Goal: Navigation & Orientation: Find specific page/section

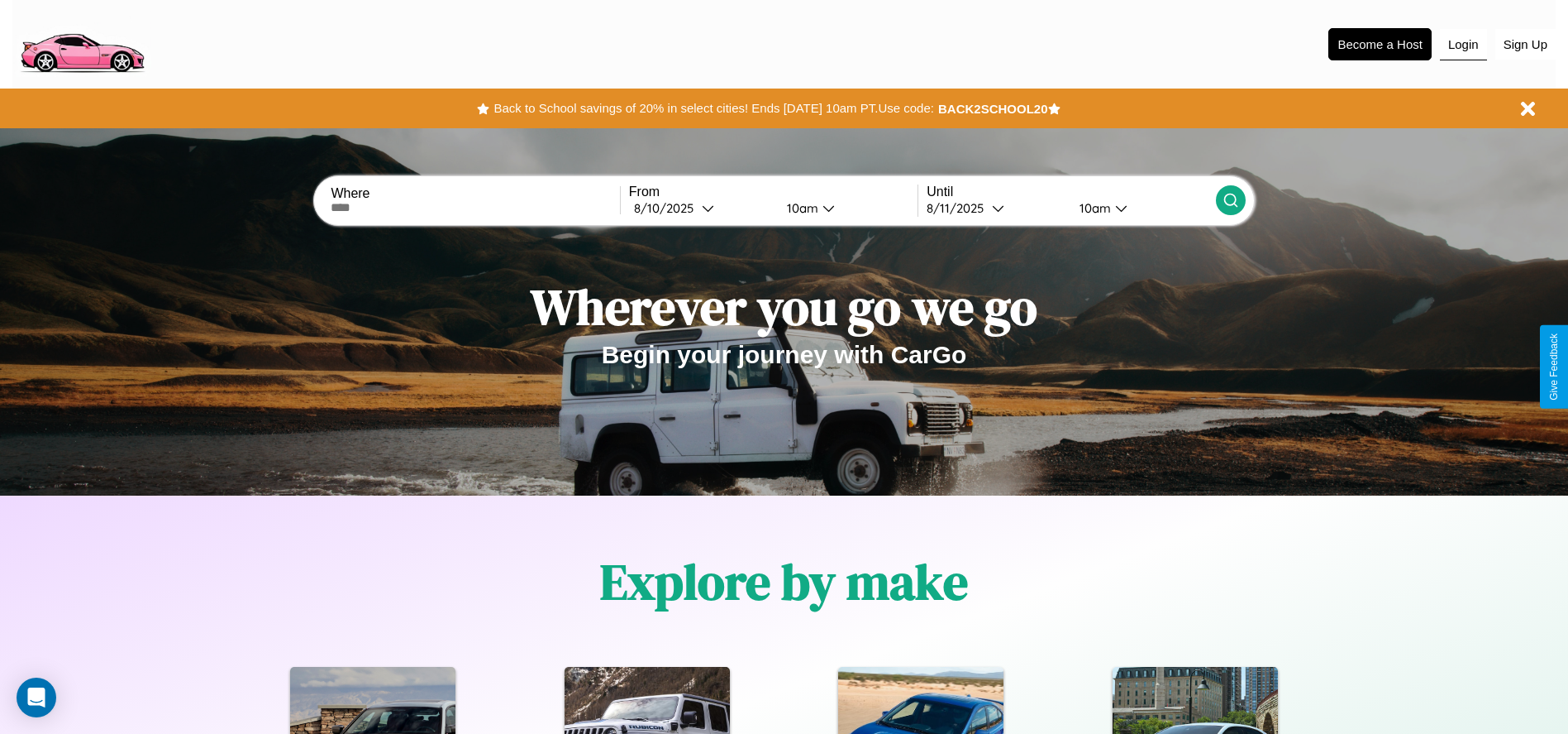
click at [1463, 44] on button "Login" at bounding box center [1463, 44] width 47 height 32
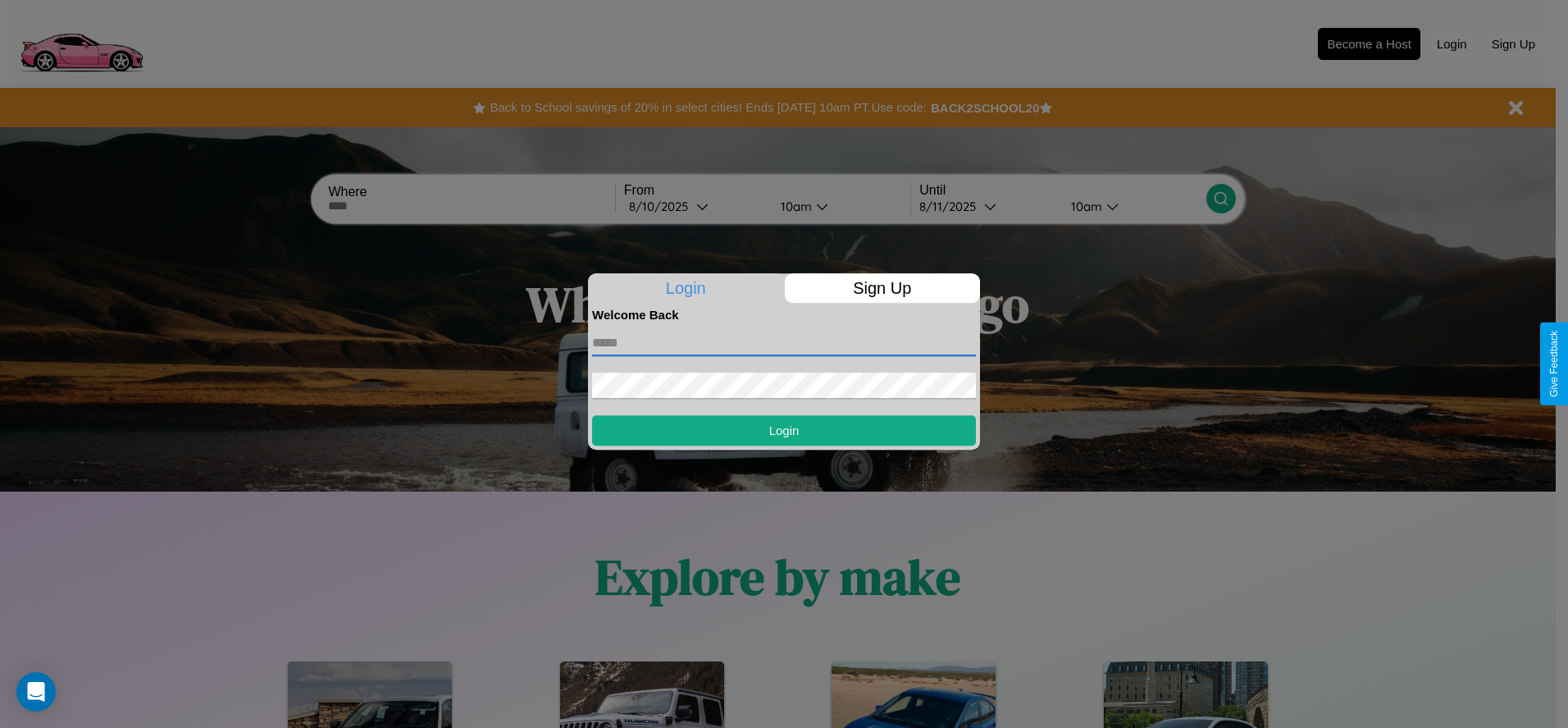
click at [784, 342] on input "text" at bounding box center [784, 343] width 383 height 26
type input "**********"
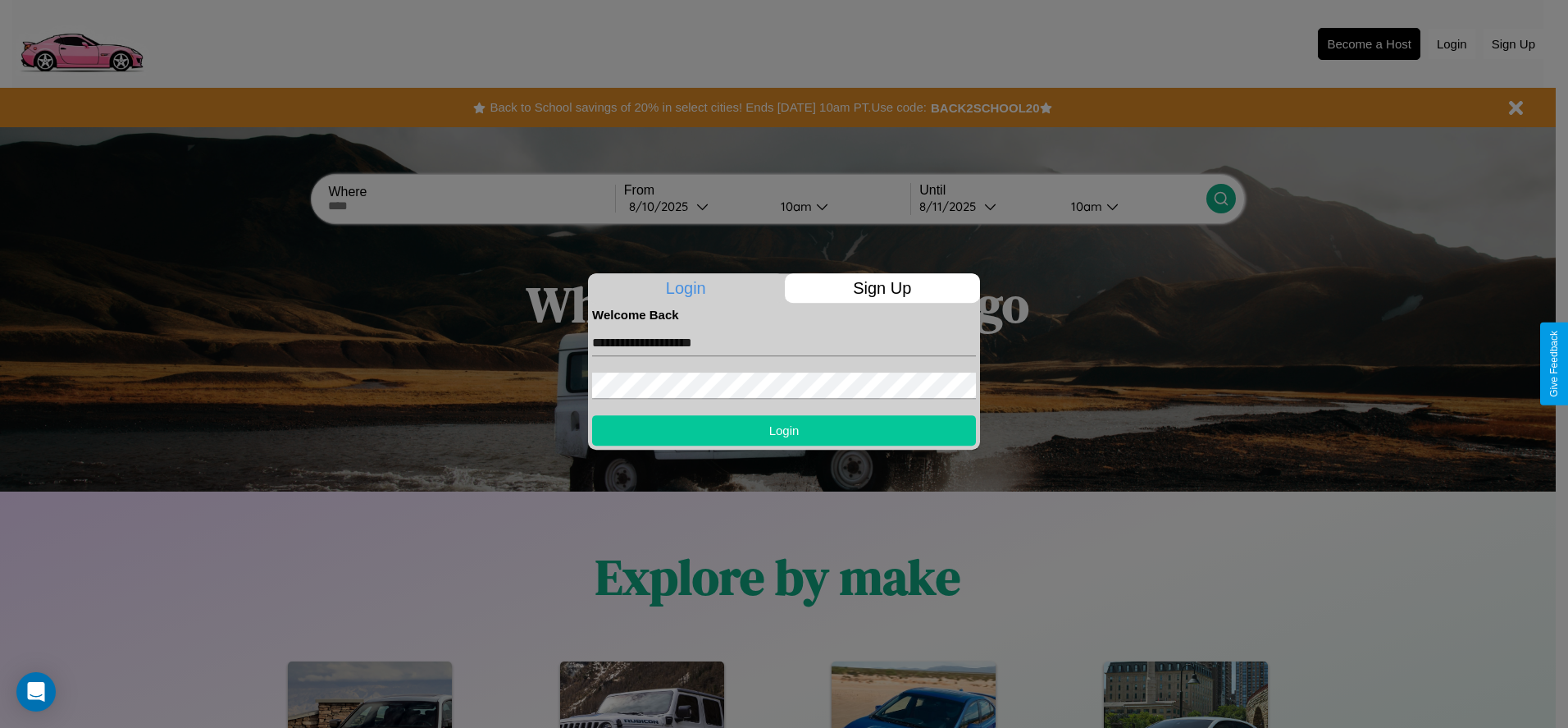
click at [784, 430] on button "Login" at bounding box center [784, 430] width 383 height 31
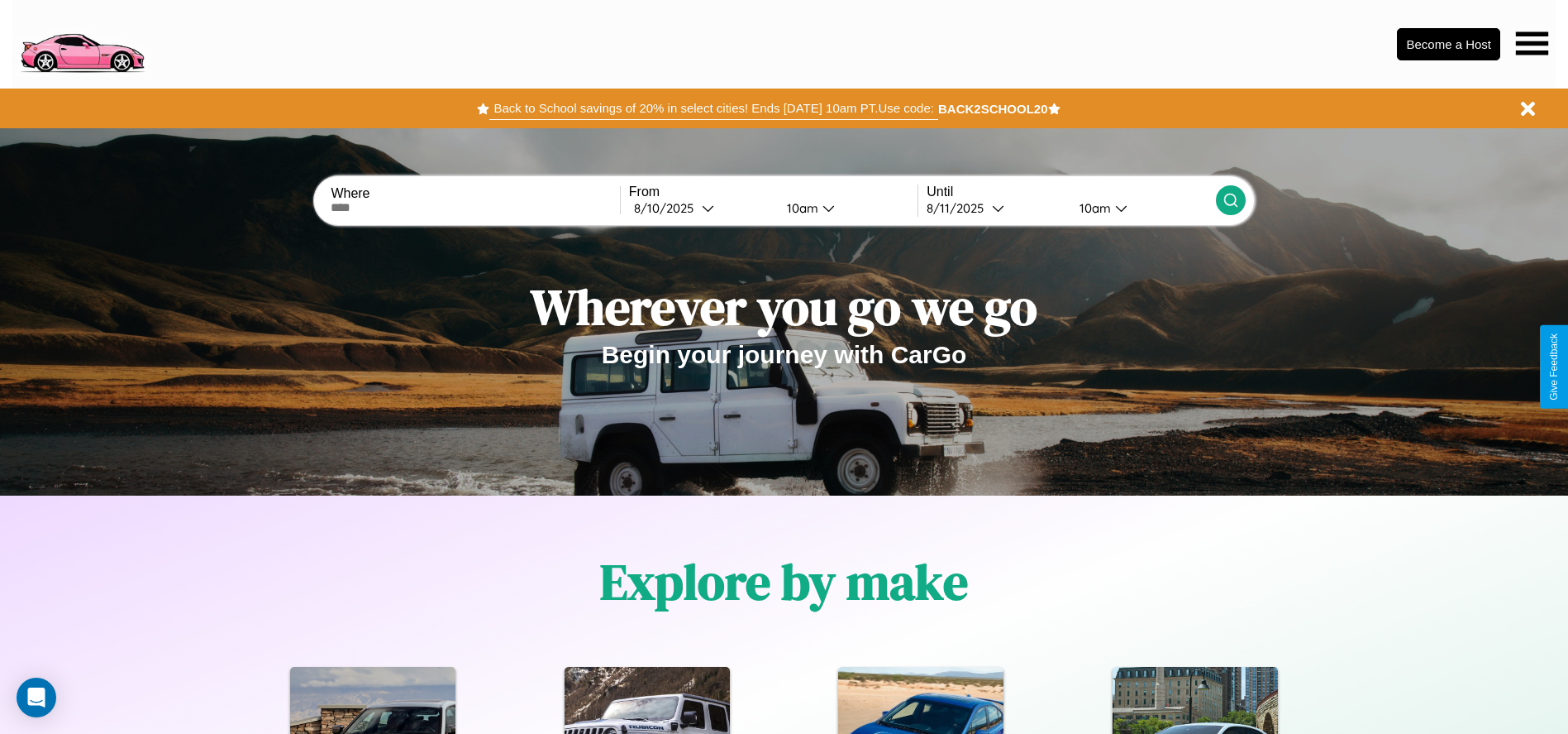
click at [713, 109] on button "Back to School savings of 20% in select cities! Ends [DATE] 10am PT. Use code:" at bounding box center [713, 108] width 448 height 23
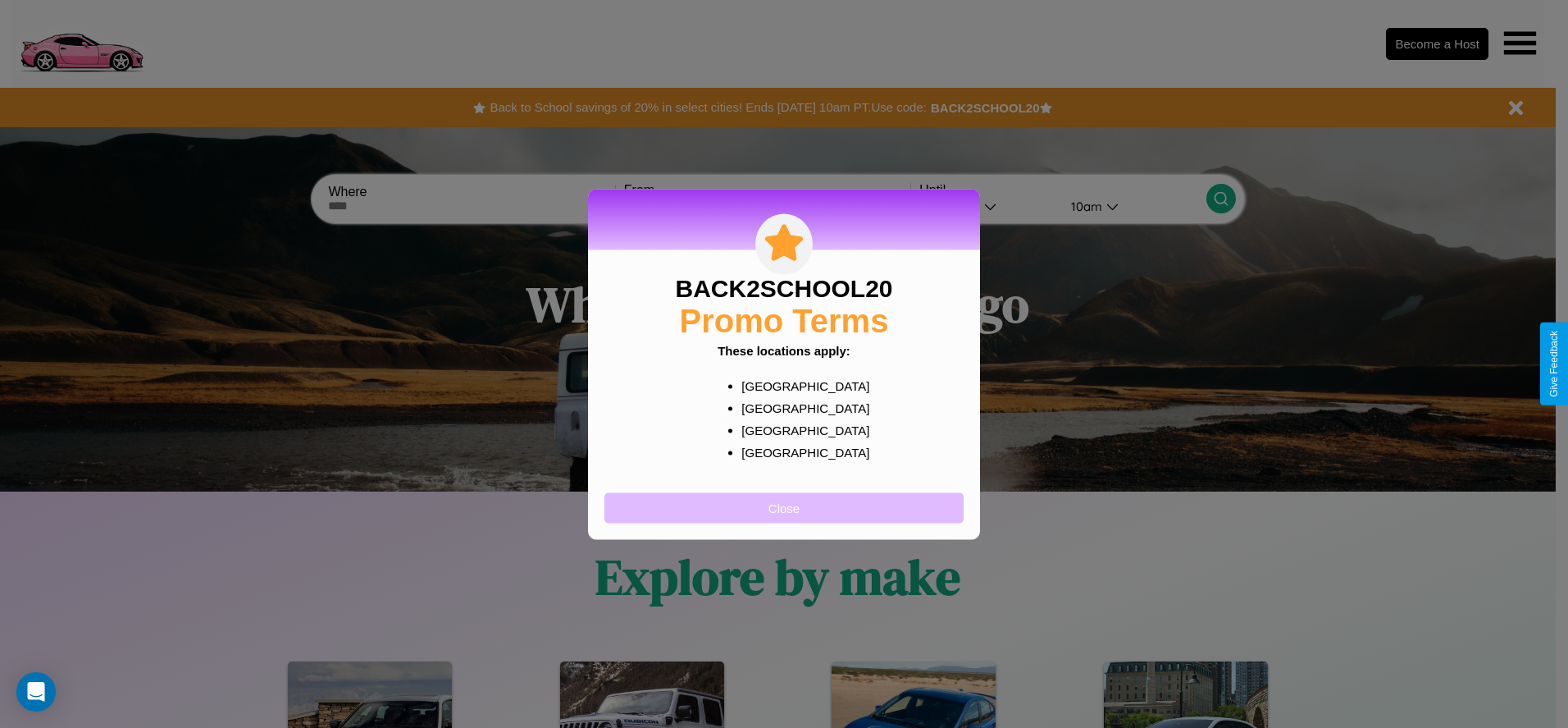
click at [784, 507] on button "Close" at bounding box center [784, 507] width 359 height 31
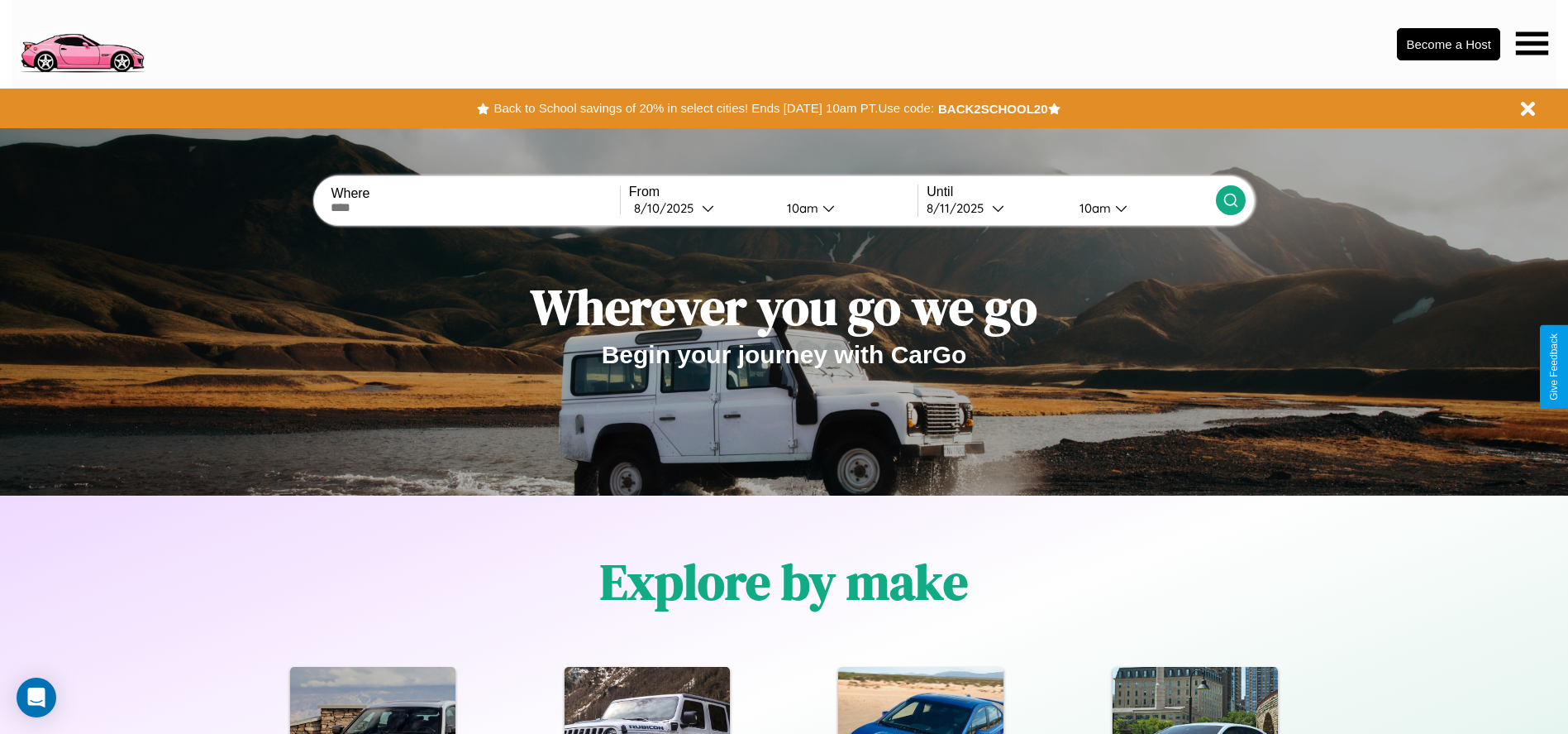
click at [1532, 43] on icon at bounding box center [1532, 43] width 32 height 23
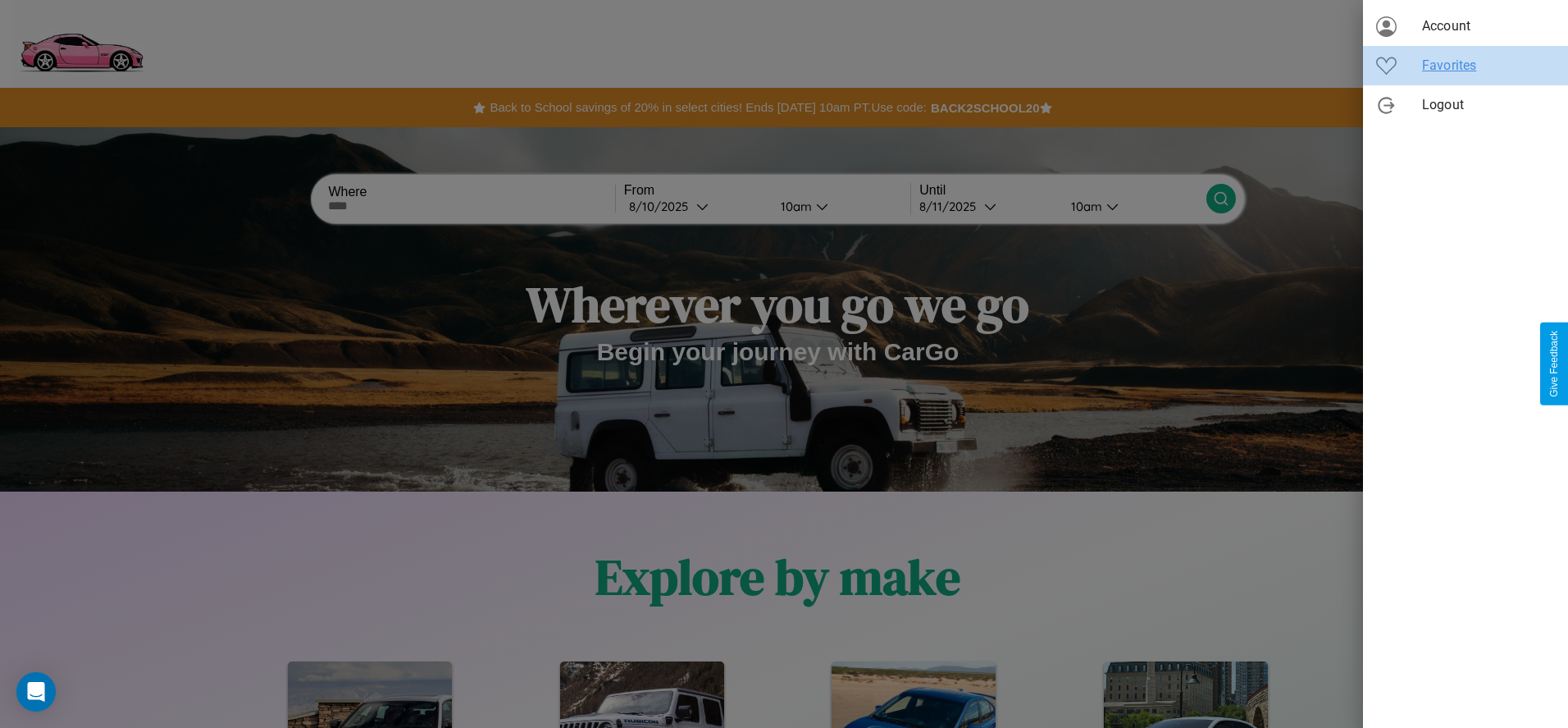
click at [1465, 65] on span "Favorites" at bounding box center [1488, 65] width 133 height 20
